Goal: Check status: Check status

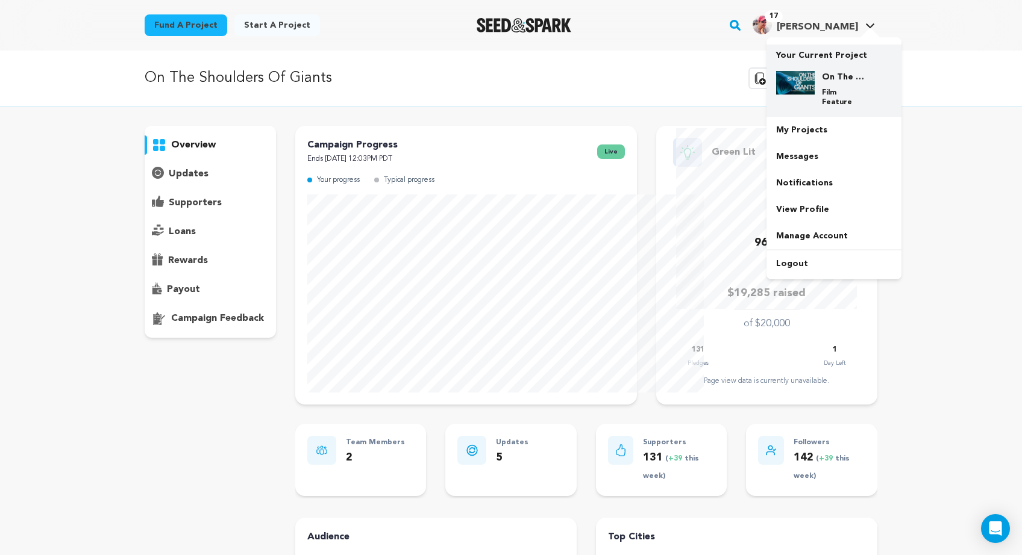
click at [815, 95] on img at bounding box center [795, 83] width 39 height 24
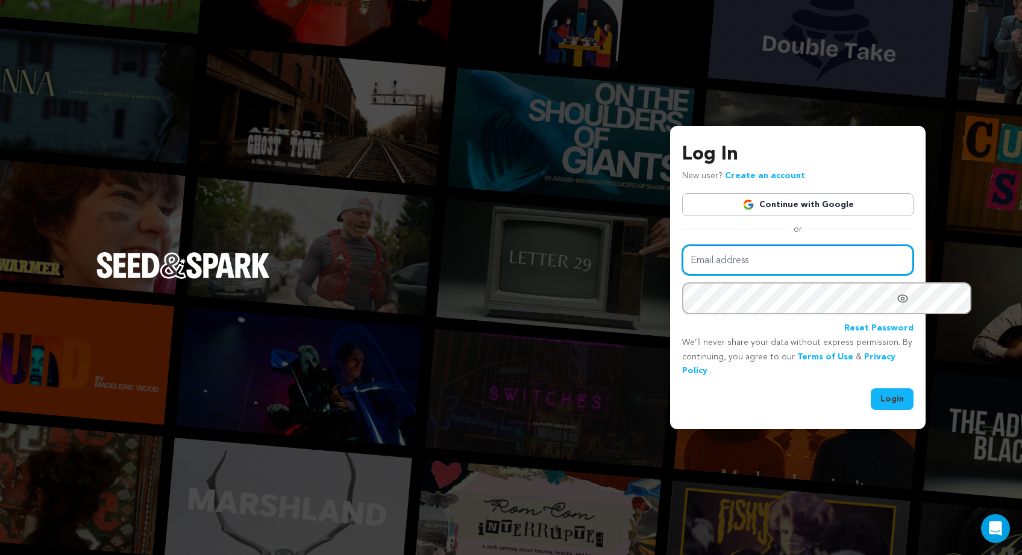
type input "[PERSON_NAME][EMAIL_ADDRESS][DOMAIN_NAME]"
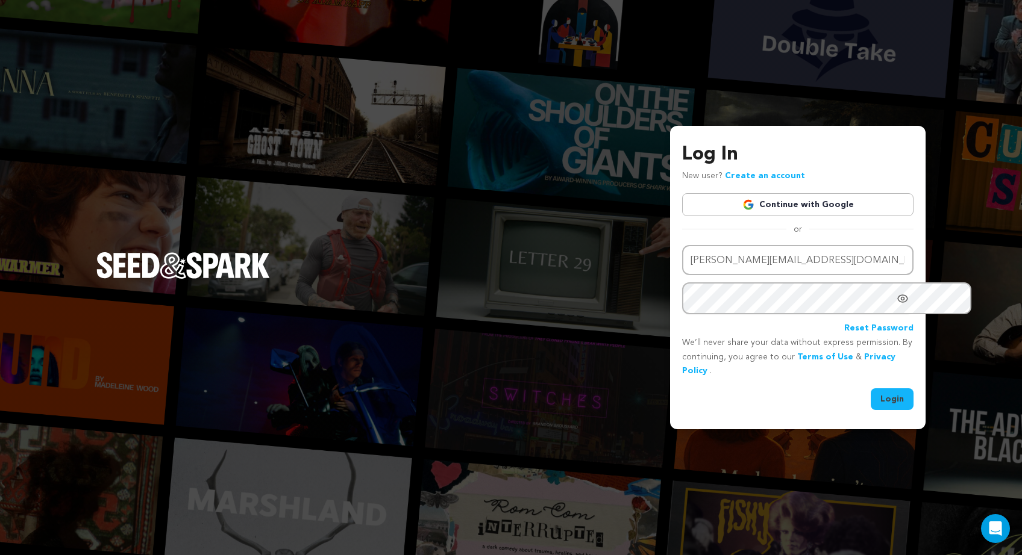
click at [871, 393] on button "Login" at bounding box center [892, 400] width 43 height 22
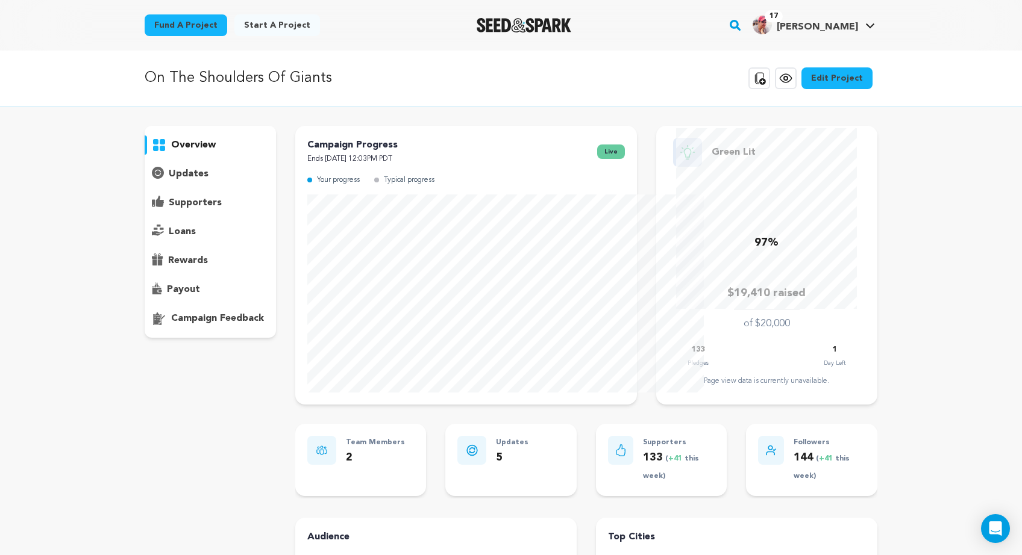
click at [171, 152] on p "overview" at bounding box center [193, 145] width 45 height 14
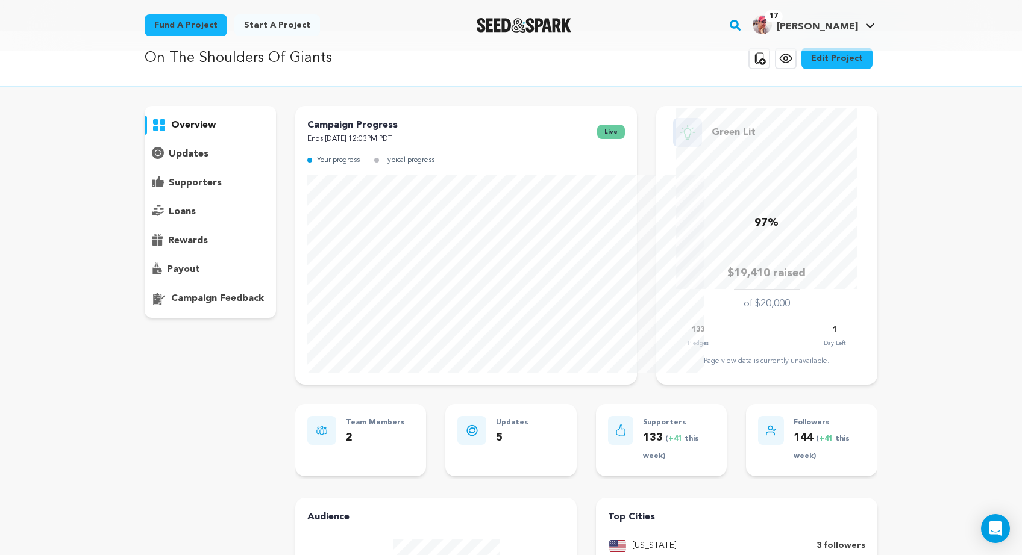
scroll to position [10, 0]
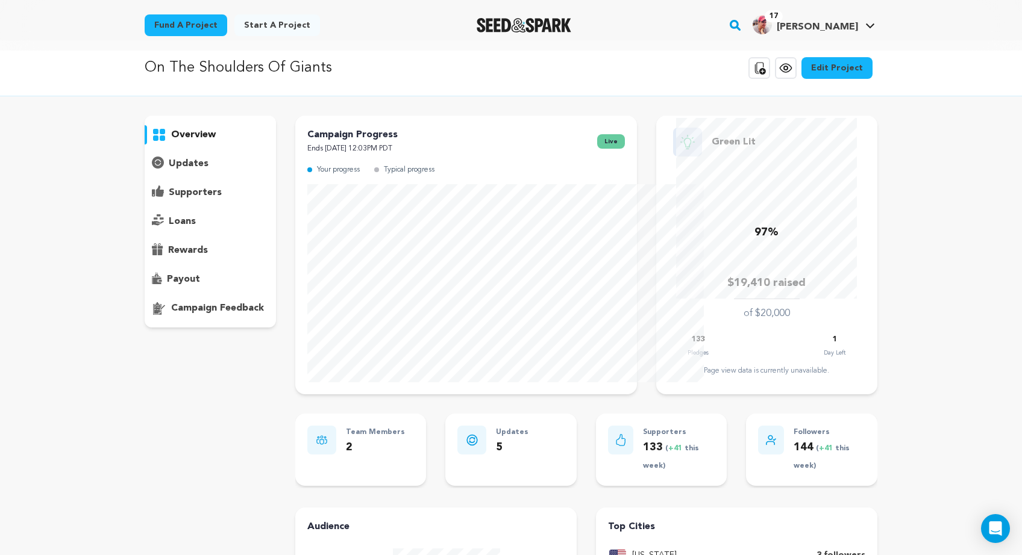
click at [169, 200] on p "supporters" at bounding box center [195, 193] width 53 height 14
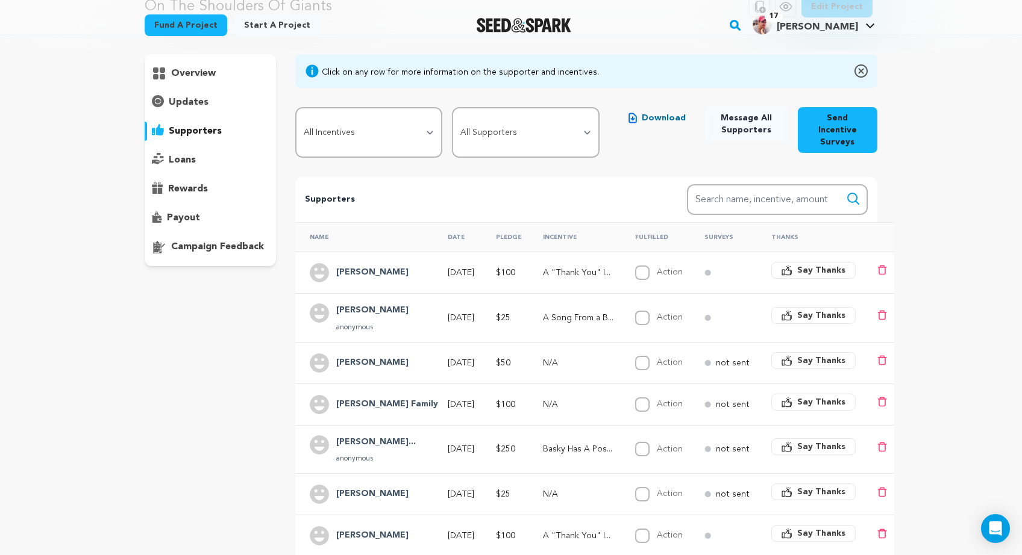
scroll to position [68, 0]
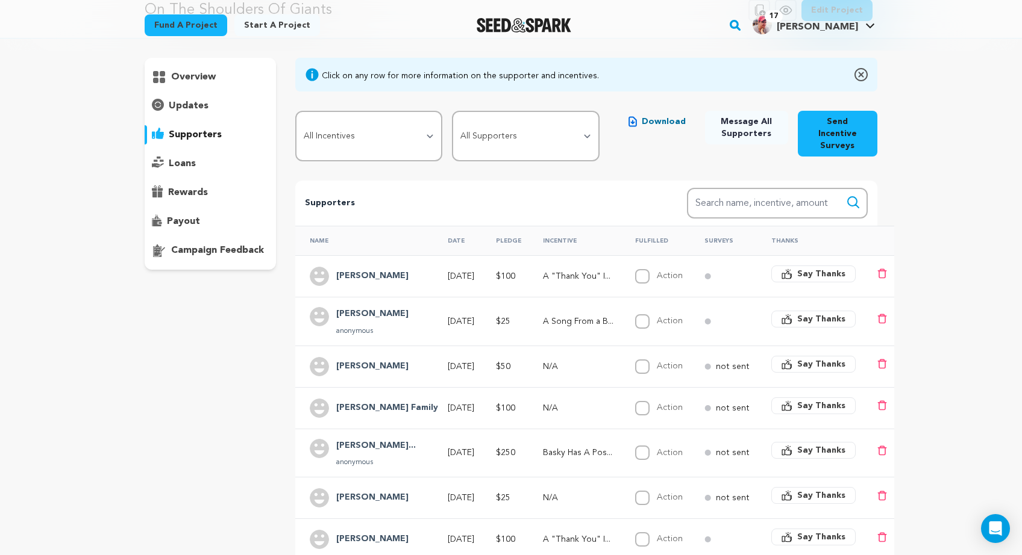
click at [145, 87] on div "overview" at bounding box center [210, 76] width 131 height 19
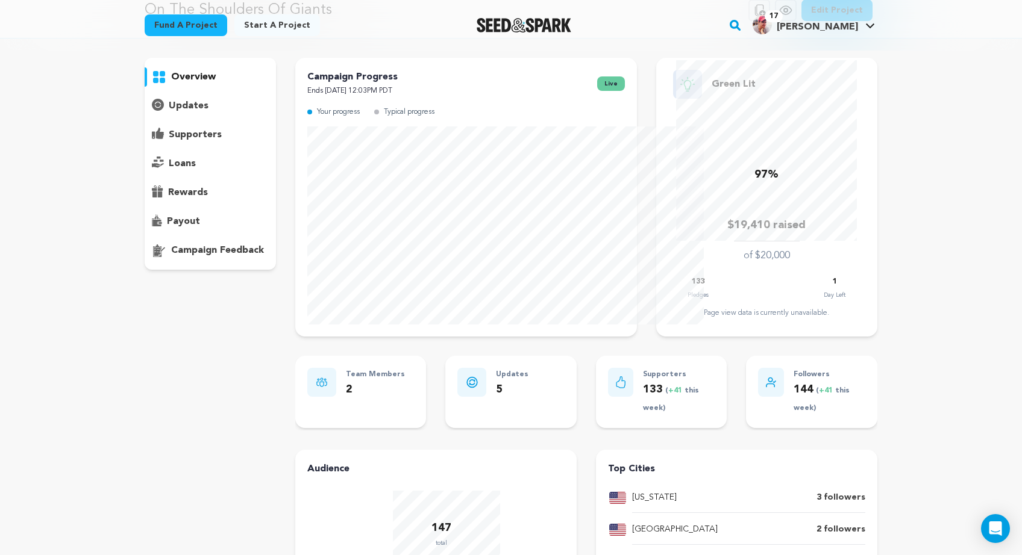
click at [145, 87] on div "overview" at bounding box center [210, 76] width 131 height 19
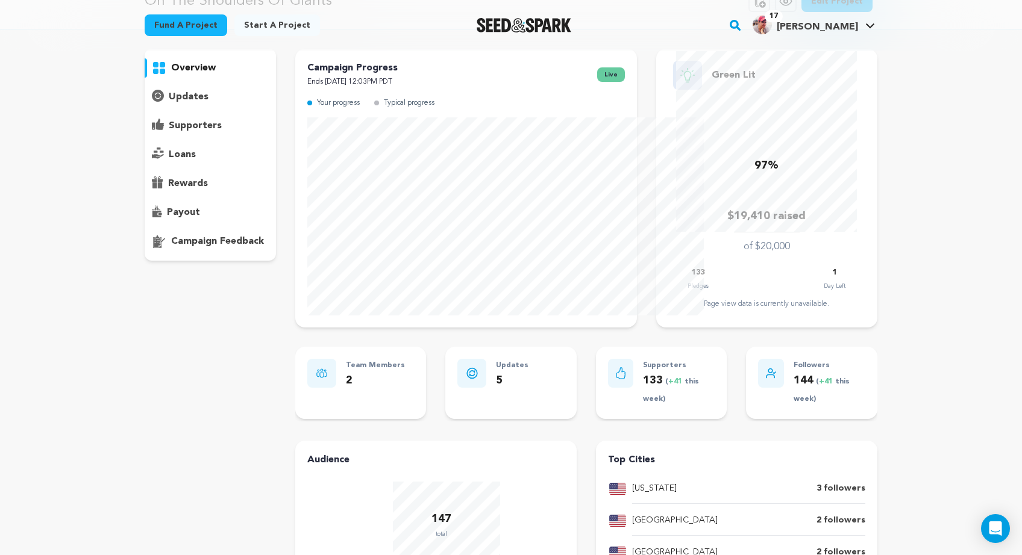
scroll to position [5, 0]
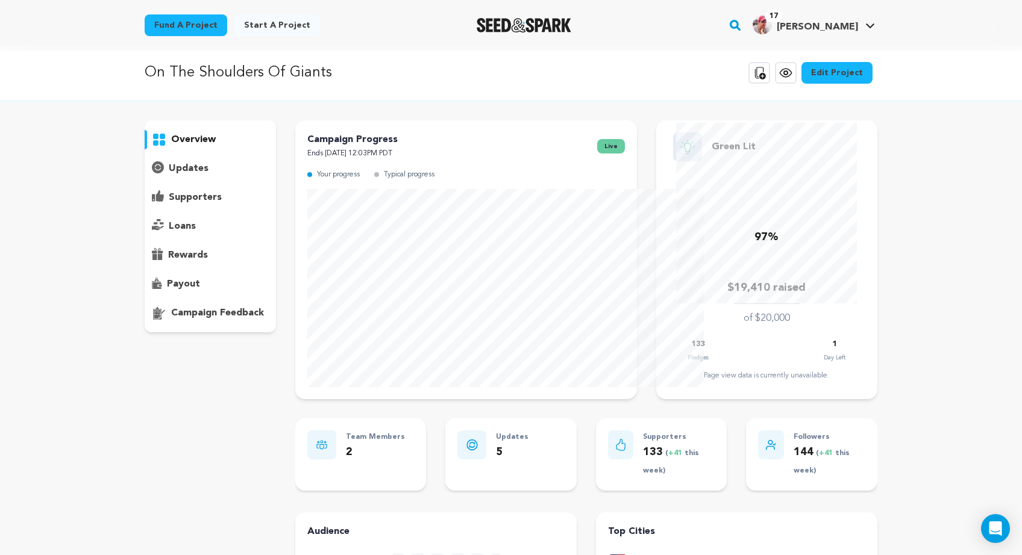
click at [171, 147] on p "overview" at bounding box center [193, 140] width 45 height 14
click at [169, 176] on p "updates" at bounding box center [189, 168] width 40 height 14
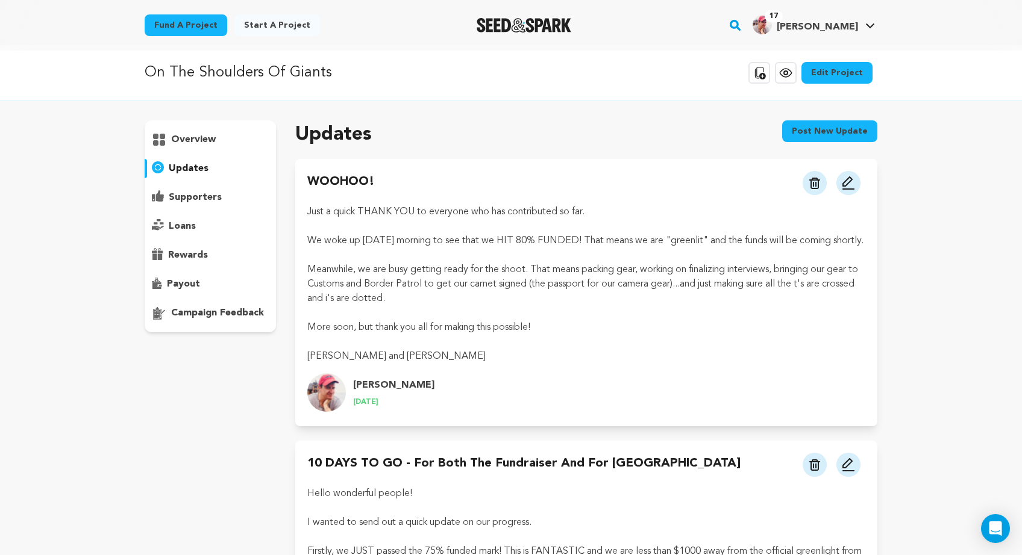
click at [171, 147] on p "overview" at bounding box center [193, 140] width 45 height 14
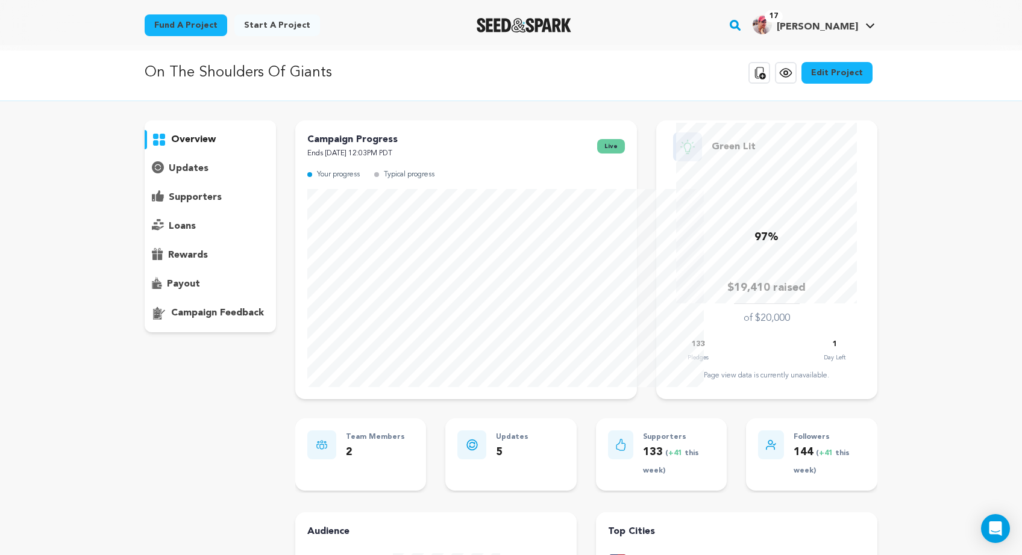
click at [171, 321] on p "campaign feedback" at bounding box center [217, 313] width 93 height 14
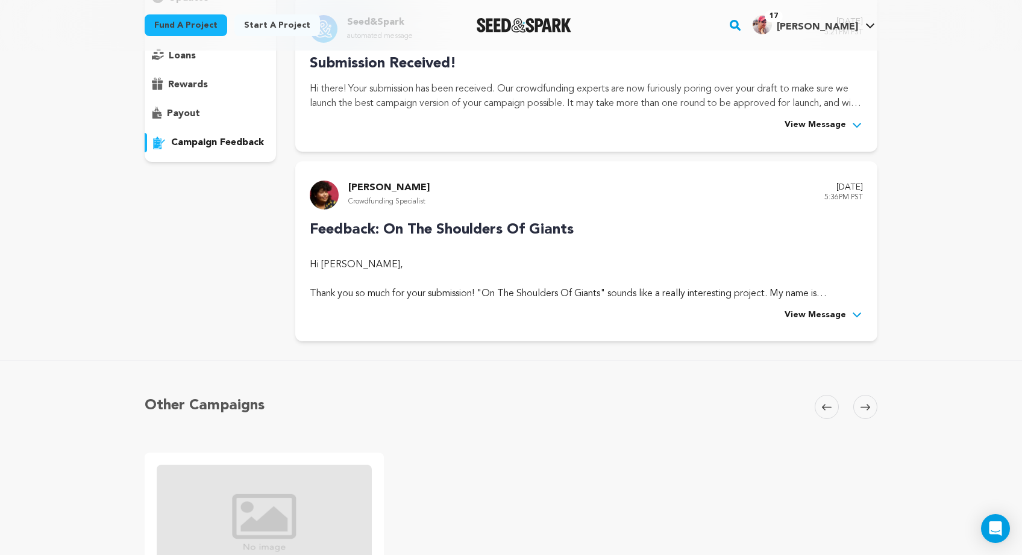
scroll to position [190, 0]
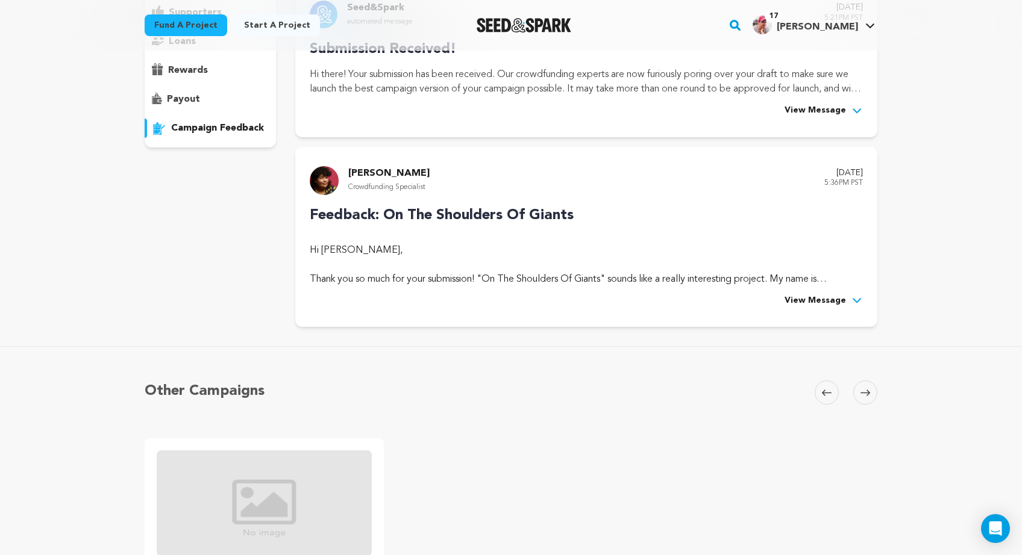
click at [170, 439] on div "On The Shoulders Of Giants Copy public preview link View project Edit Project V…" at bounding box center [511, 305] width 1022 height 891
click at [846, 308] on span "View Message" at bounding box center [814, 301] width 61 height 14
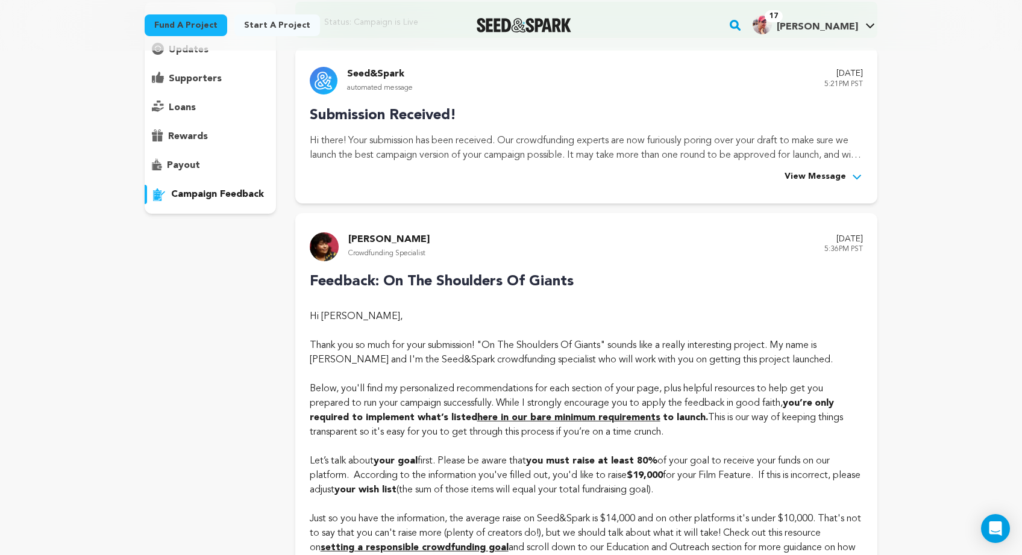
scroll to position [0, 0]
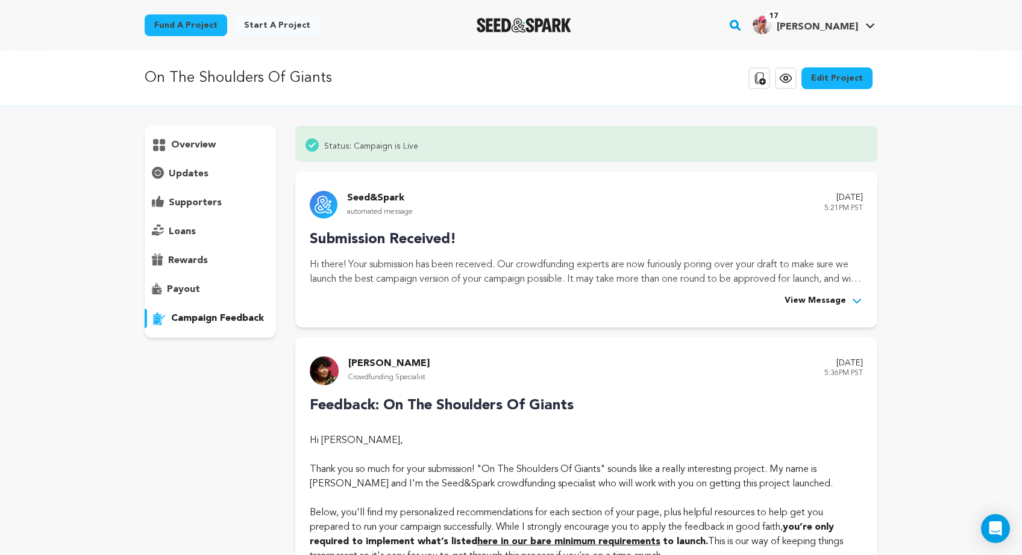
click at [171, 152] on p "overview" at bounding box center [193, 145] width 45 height 14
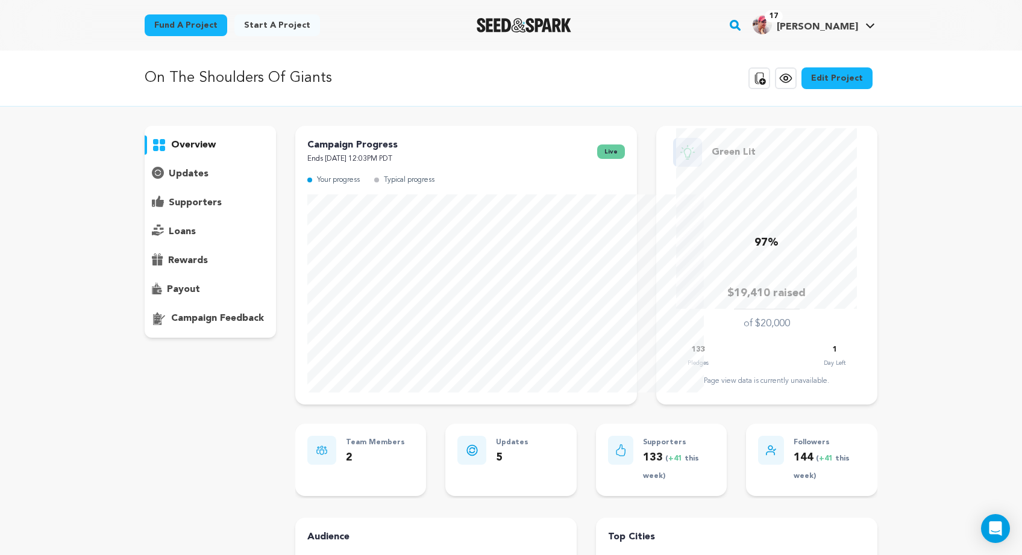
click at [169, 181] on p "updates" at bounding box center [189, 174] width 40 height 14
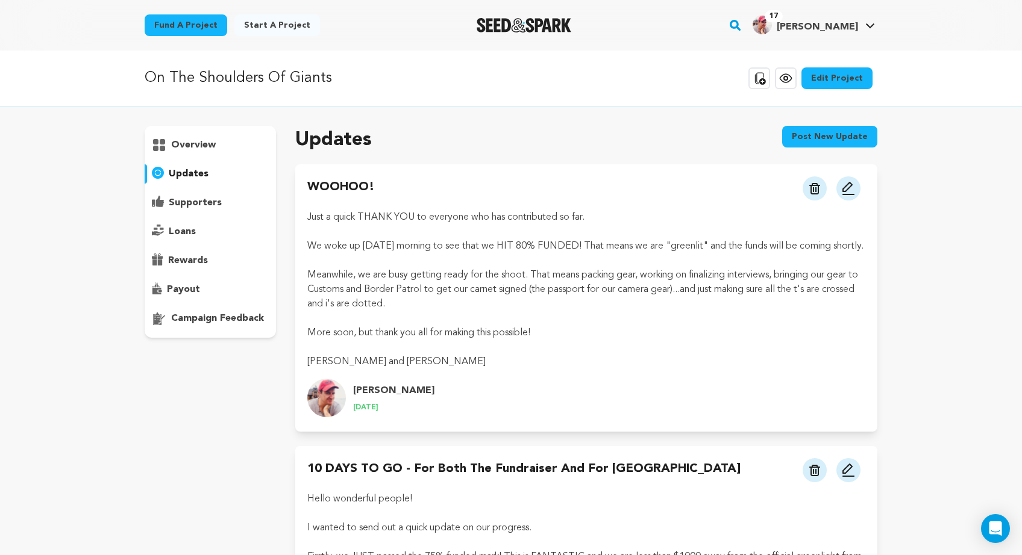
click at [169, 210] on p "supporters" at bounding box center [195, 203] width 53 height 14
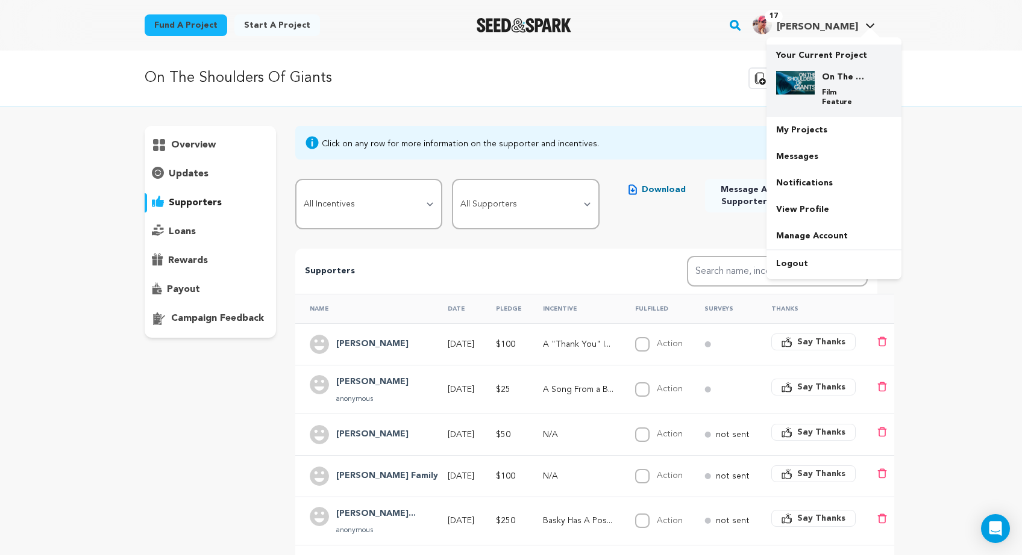
click at [815, 90] on img at bounding box center [795, 83] width 39 height 24
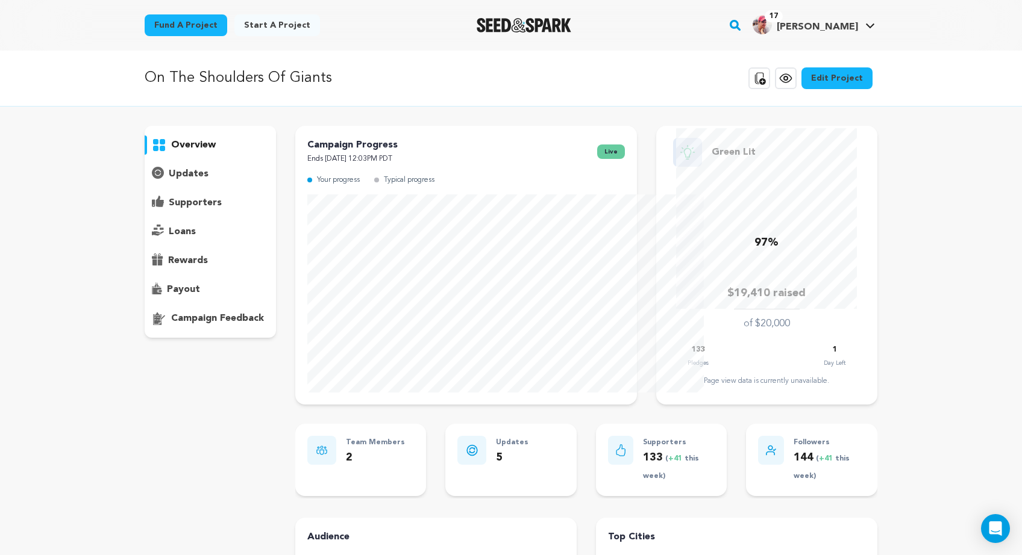
click at [228, 340] on div "overview" at bounding box center [511, 462] width 733 height 672
